Goal: Task Accomplishment & Management: Complete application form

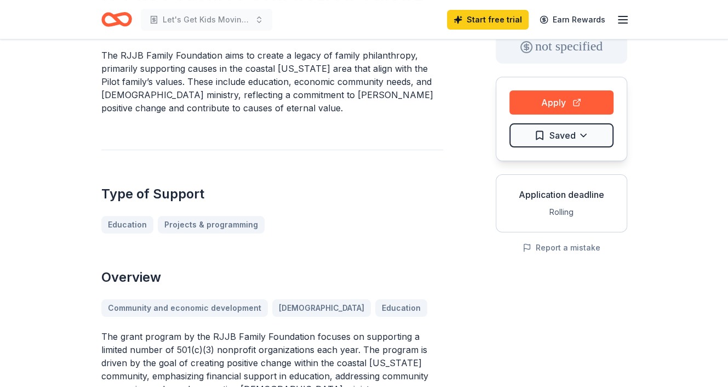
scroll to position [55, 0]
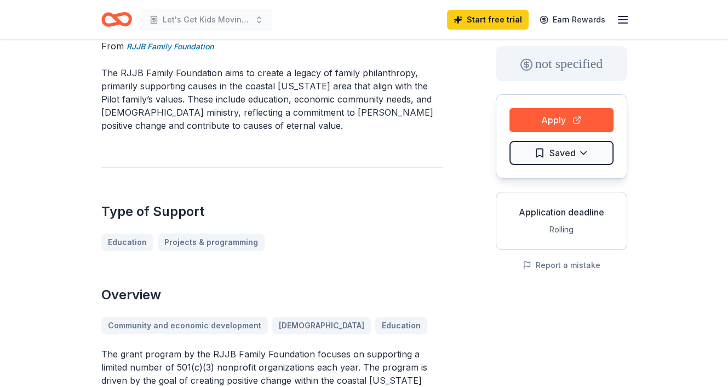
click at [579, 208] on div "Application deadline" at bounding box center [561, 211] width 113 height 13
click at [534, 122] on button "Apply" at bounding box center [561, 120] width 104 height 24
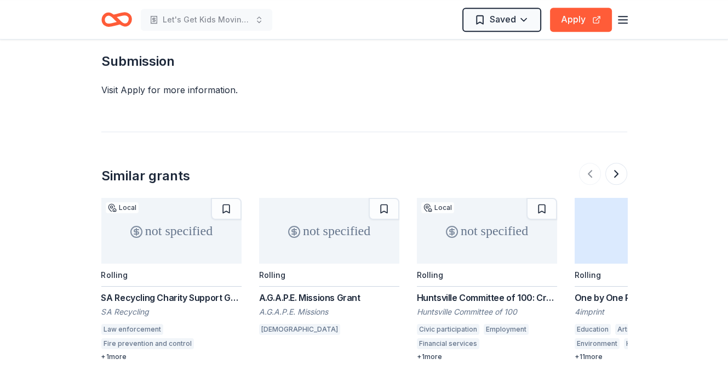
scroll to position [712, 0]
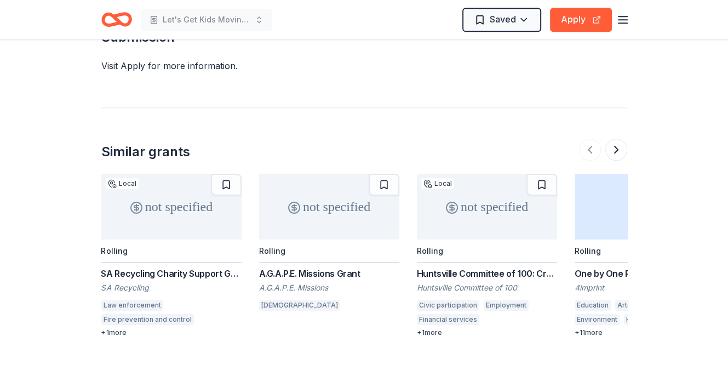
click at [589, 147] on div at bounding box center [603, 150] width 48 height 22
click at [612, 147] on button at bounding box center [616, 150] width 22 height 22
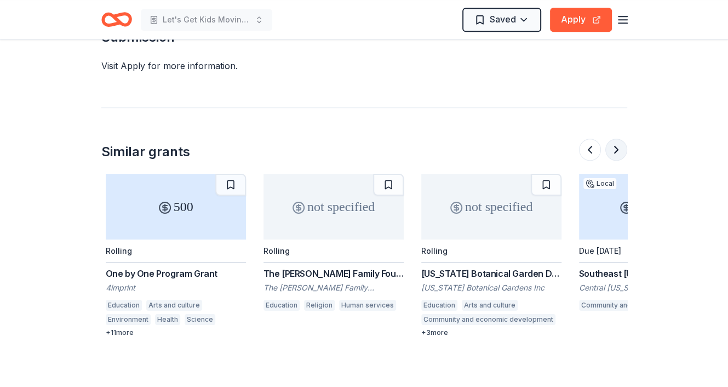
scroll to position [0, 473]
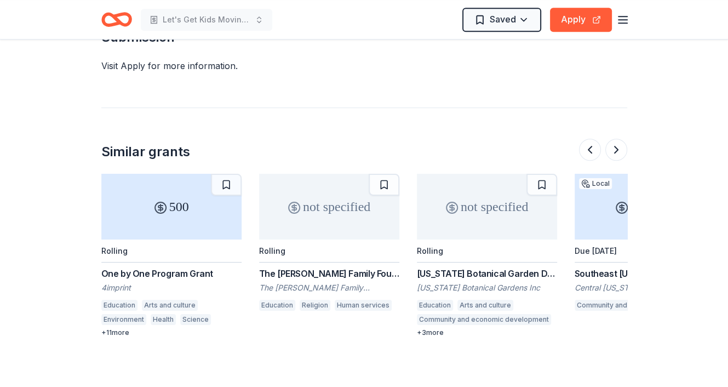
click at [318, 267] on div "The [PERSON_NAME] Family Foundation Grant" at bounding box center [329, 273] width 140 height 13
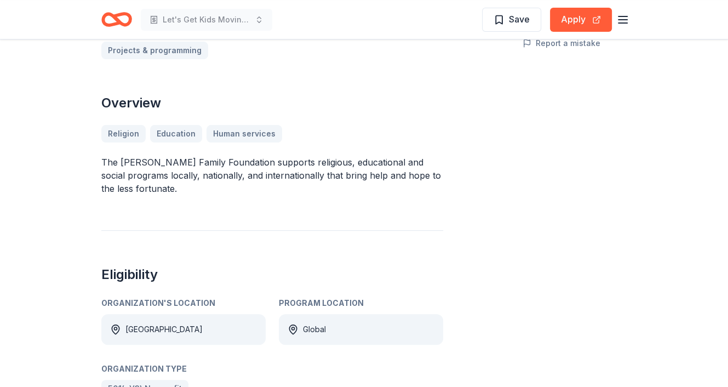
scroll to position [274, 0]
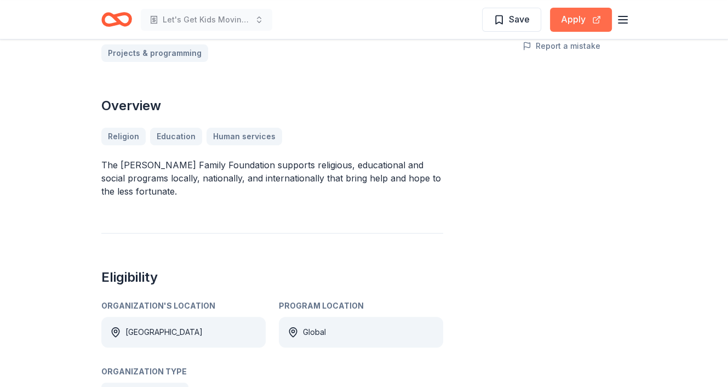
click at [572, 18] on button "Apply" at bounding box center [581, 20] width 62 height 24
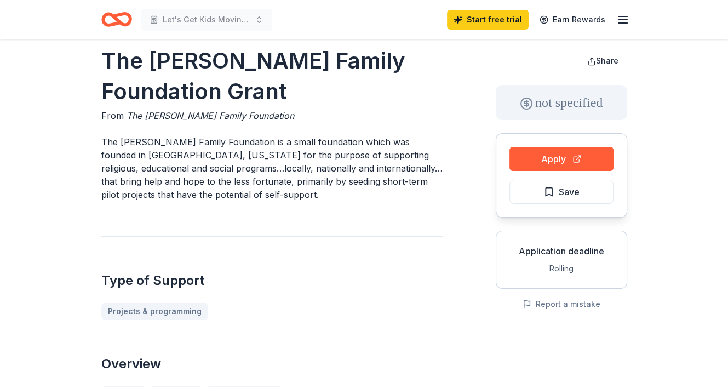
scroll to position [0, 0]
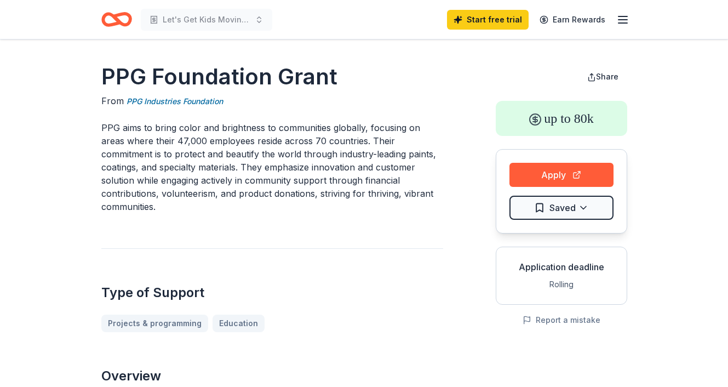
scroll to position [1205, 0]
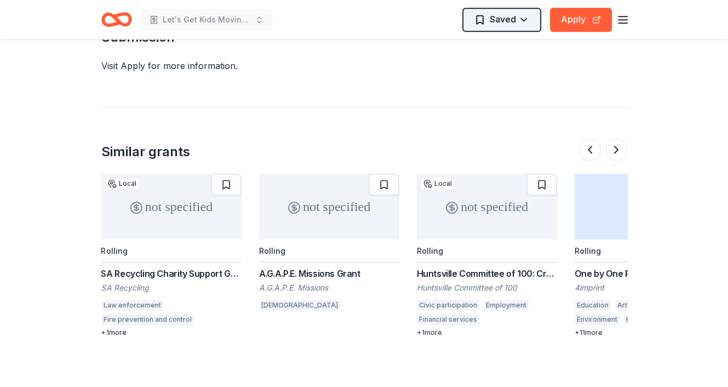
scroll to position [0, 473]
